Goal: Check status: Check status

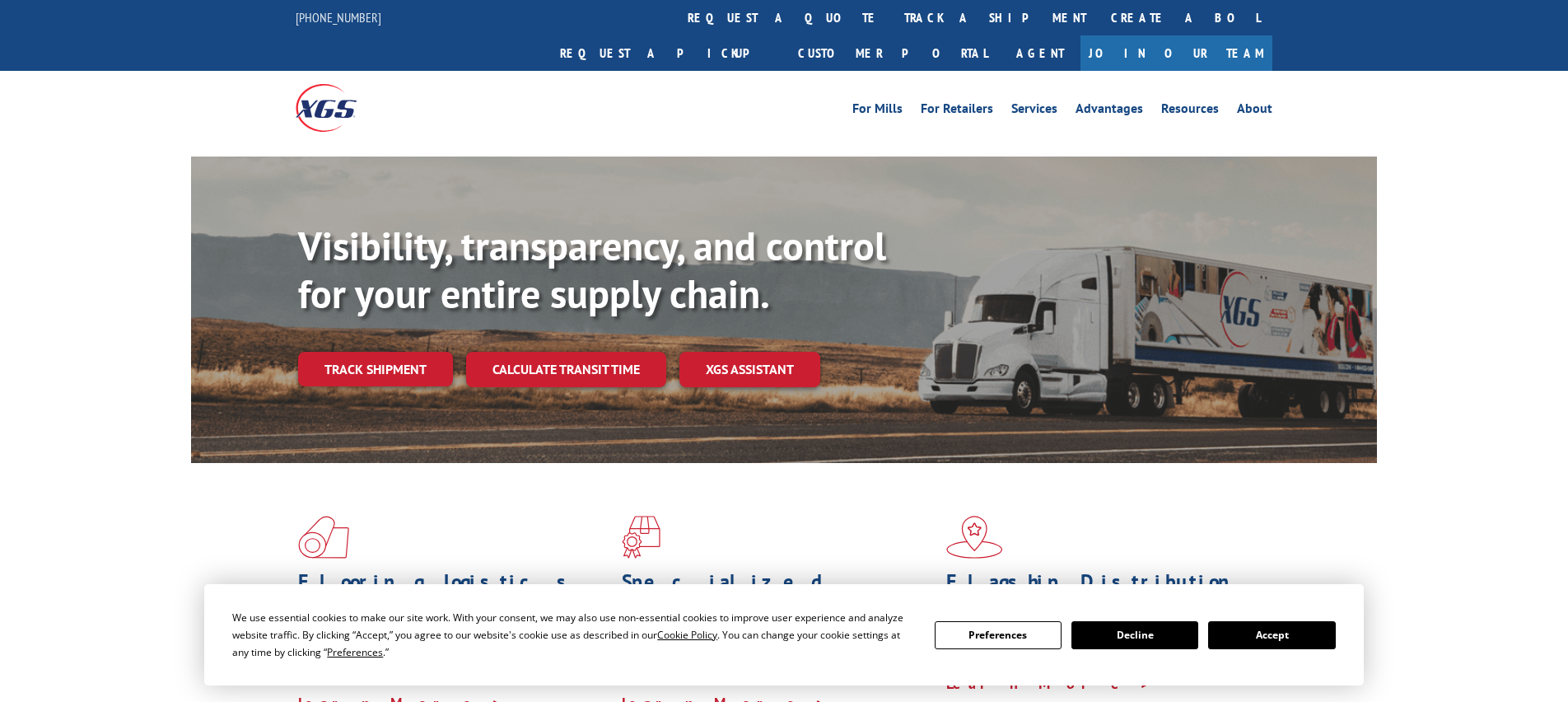
click at [398, 351] on link "Track shipment" at bounding box center [375, 369] width 155 height 35
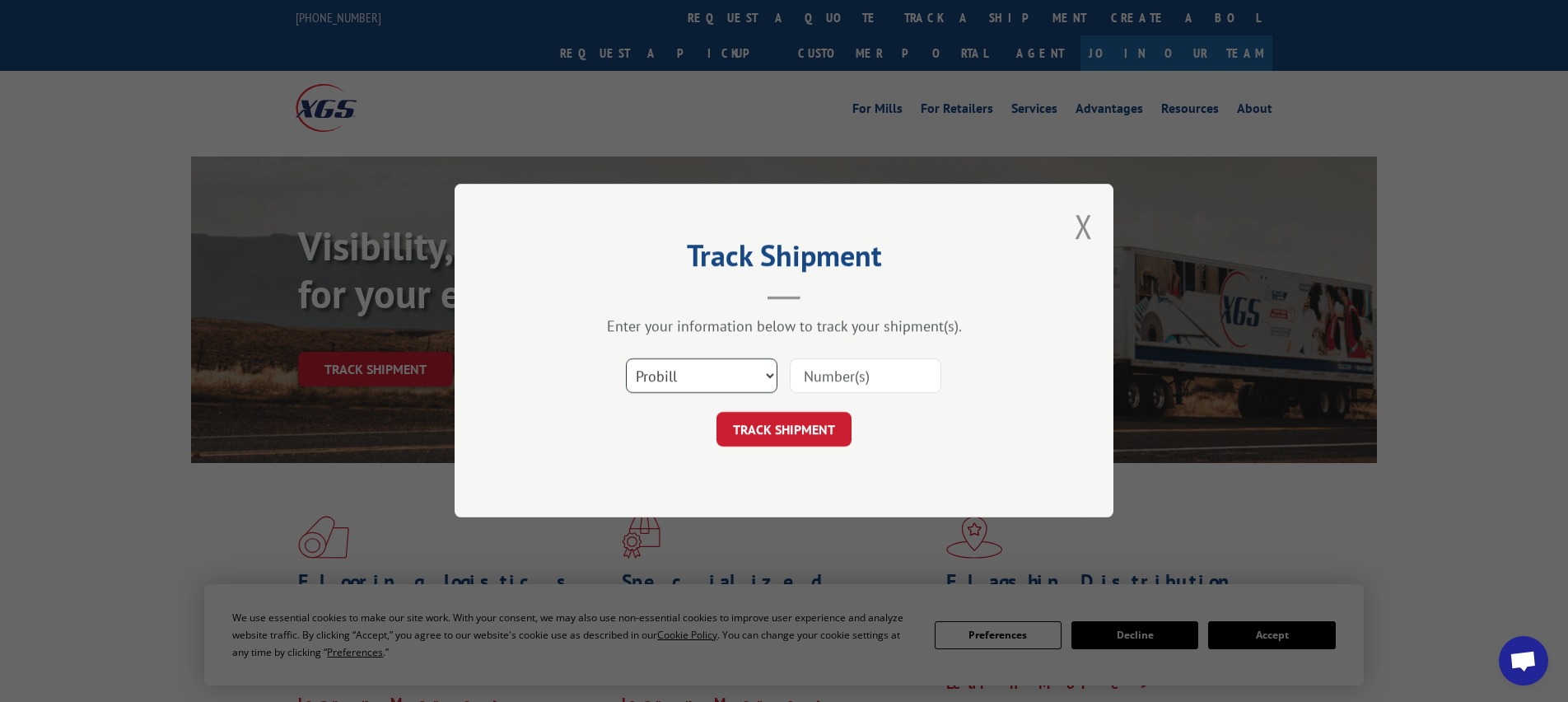
click at [754, 362] on select "Select category... Probill BOL PO" at bounding box center [702, 376] width 152 height 35
select select "bol"
click at [626, 359] on select "Select category... Probill BOL PO" at bounding box center [702, 376] width 152 height 35
click at [831, 379] on input at bounding box center [866, 376] width 152 height 35
paste input "006650848"
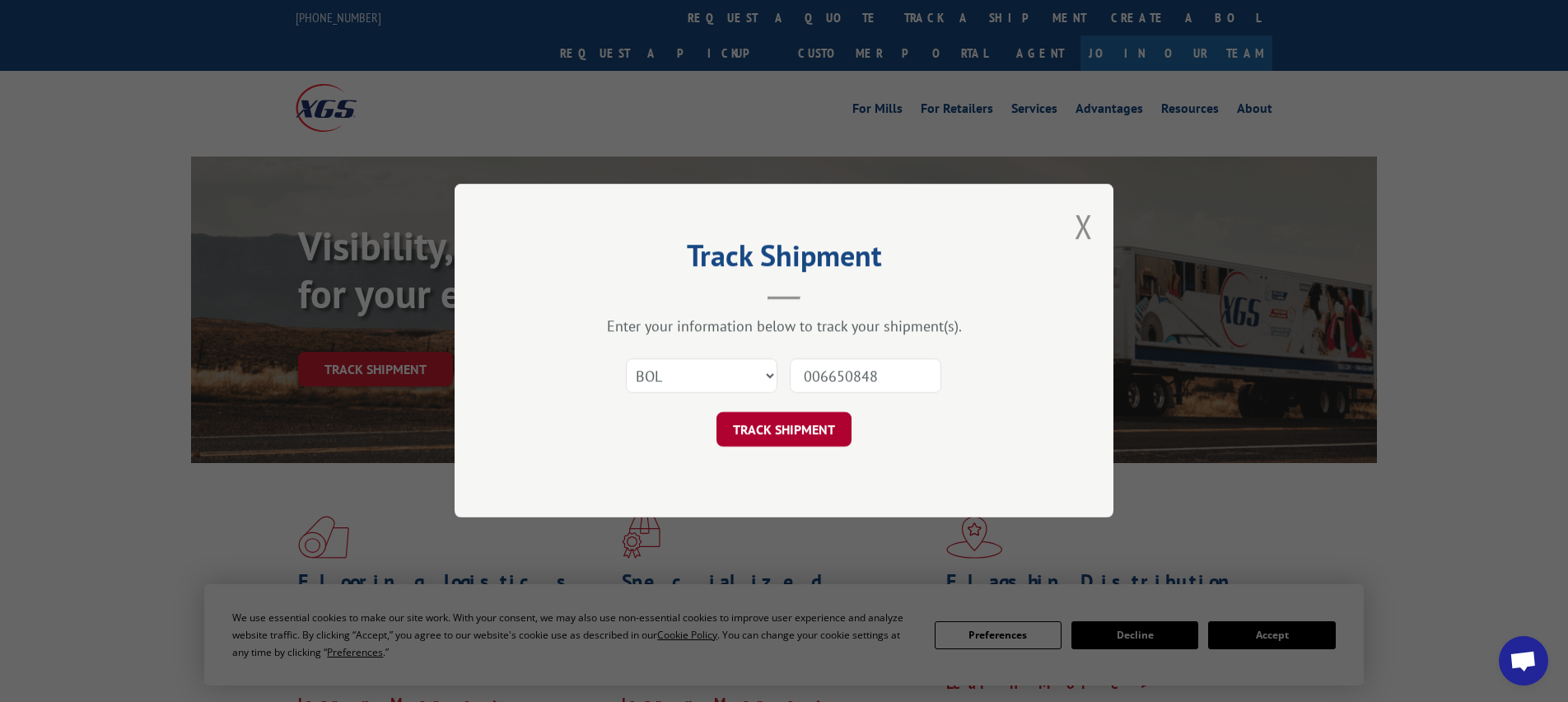
type input "006650848"
click at [751, 428] on button "TRACK SHIPMENT" at bounding box center [784, 430] width 135 height 35
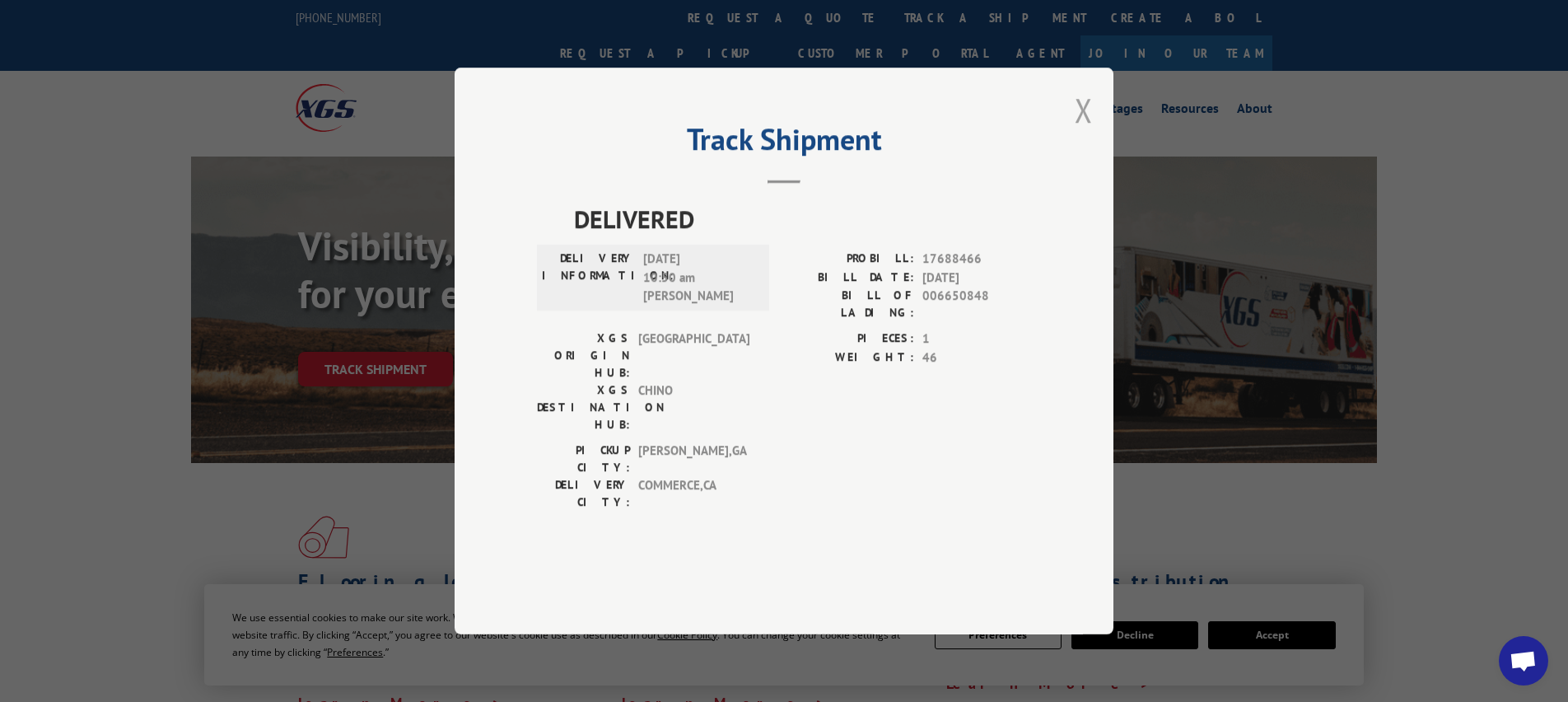
click at [1082, 132] on button "Close modal" at bounding box center [1084, 109] width 18 height 43
